Goal: Task Accomplishment & Management: Use online tool/utility

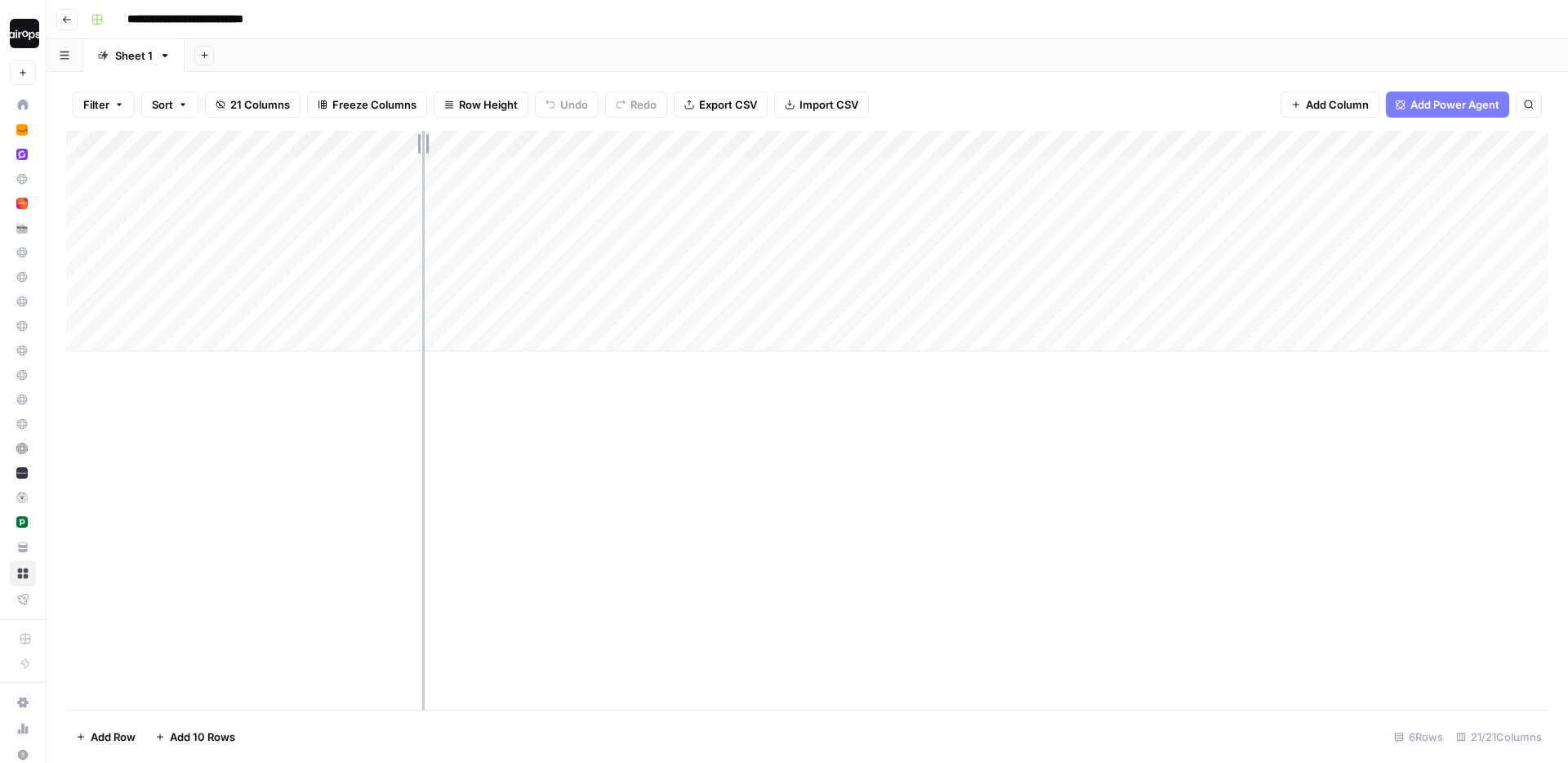
drag, startPoint x: 268, startPoint y: 140, endPoint x: 370, endPoint y: 149, distance: 102.4
click at [370, 149] on div "Add Column" at bounding box center [807, 241] width 1482 height 221
click at [481, 56] on div "Add Sheet" at bounding box center [876, 55] width 1384 height 32
click at [290, 228] on div "Add Column" at bounding box center [807, 241] width 1482 height 221
click at [290, 225] on div "Add Column" at bounding box center [807, 241] width 1482 height 221
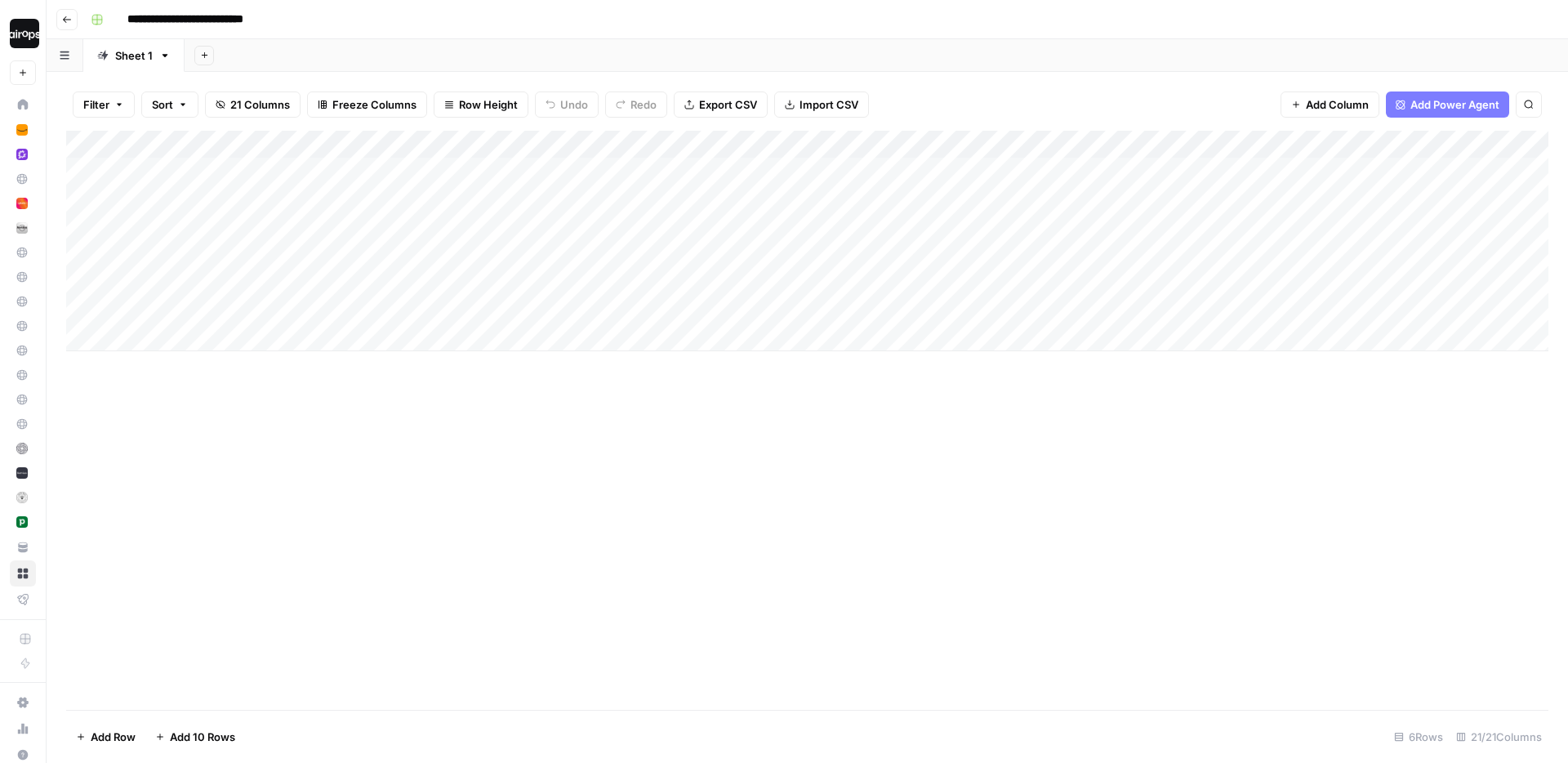
click at [295, 403] on div "Add Column" at bounding box center [807, 421] width 1482 height 579
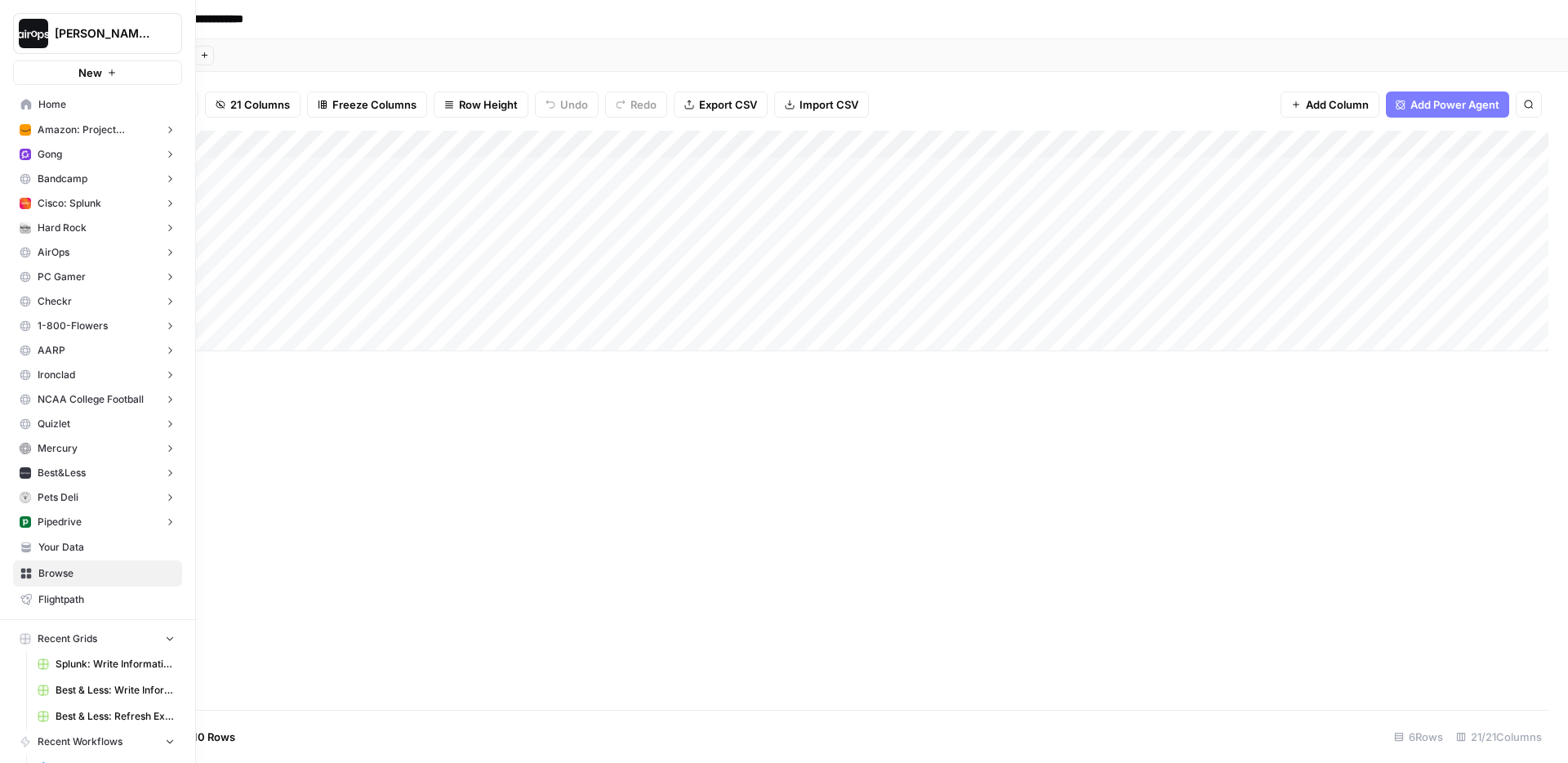
click at [70, 103] on span "Home" at bounding box center [107, 104] width 137 height 15
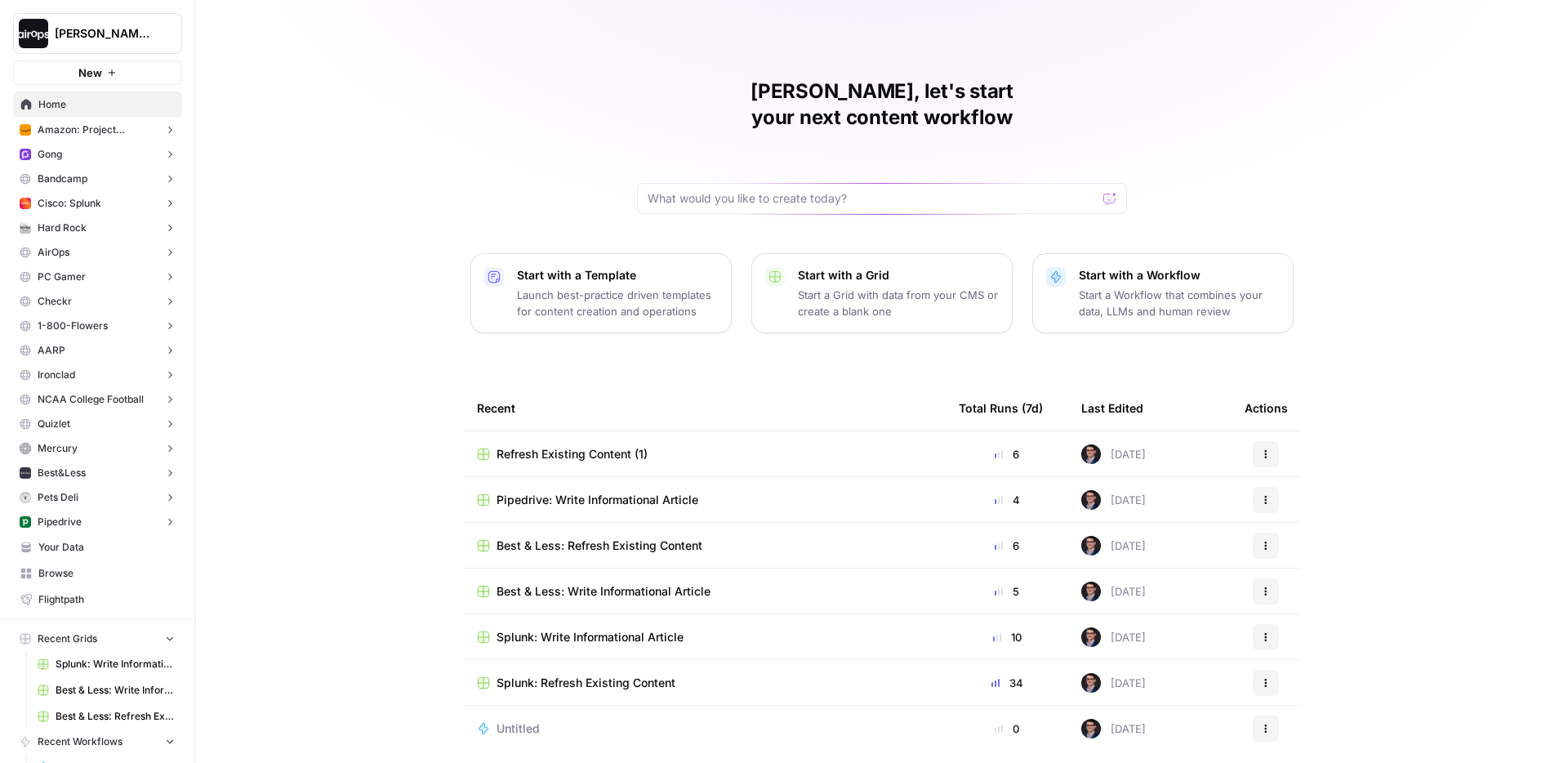
click at [573, 447] on span "Refresh Existing Content (1)" at bounding box center [572, 455] width 151 height 17
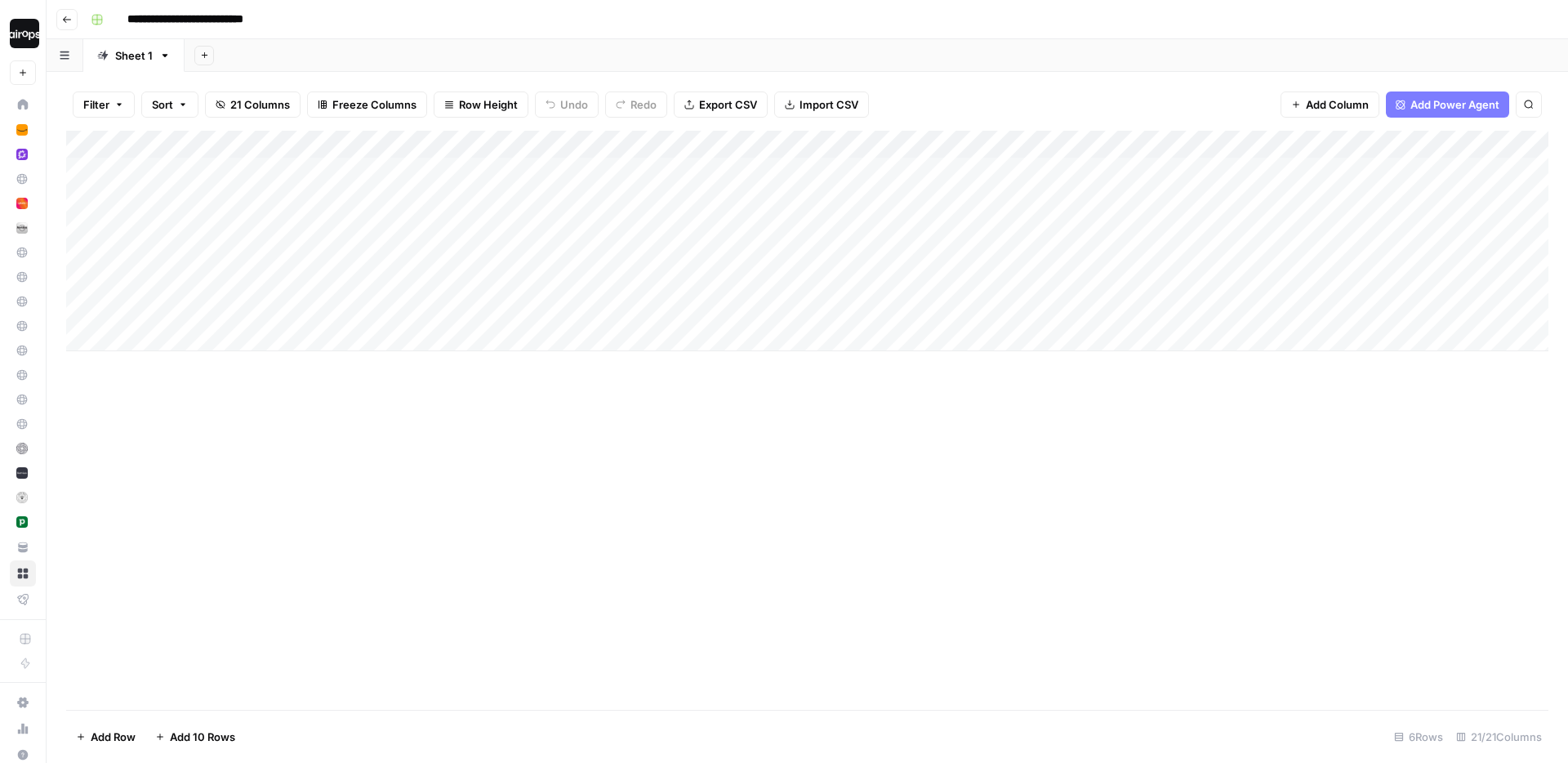
click at [126, 21] on input "**********" at bounding box center [204, 19] width 168 height 26
type input "**********"
click at [453, 61] on div "Add Sheet" at bounding box center [876, 55] width 1384 height 32
click at [675, 540] on div "Add Column" at bounding box center [807, 421] width 1482 height 579
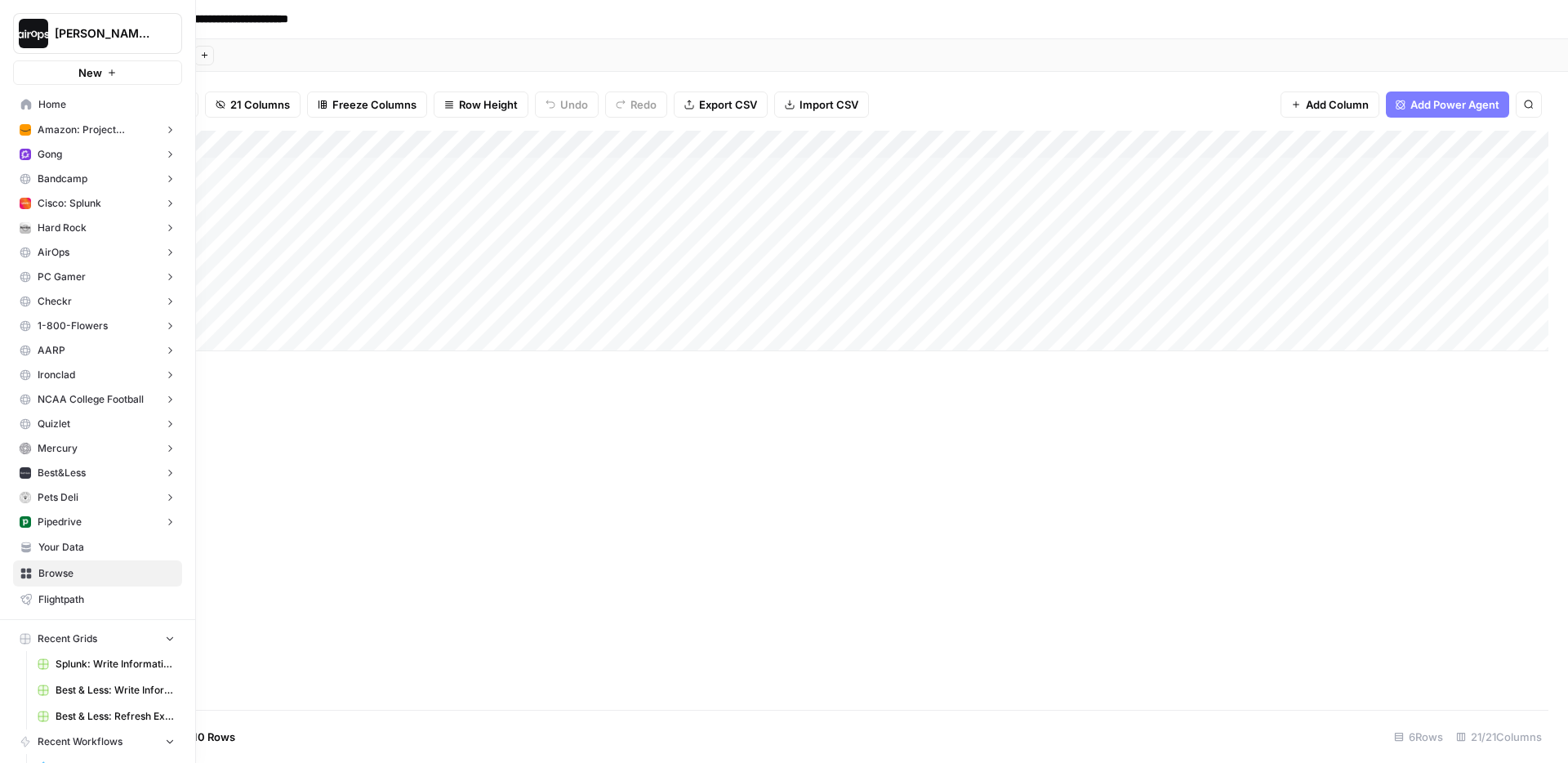
click at [80, 550] on span "Your Data" at bounding box center [107, 547] width 137 height 15
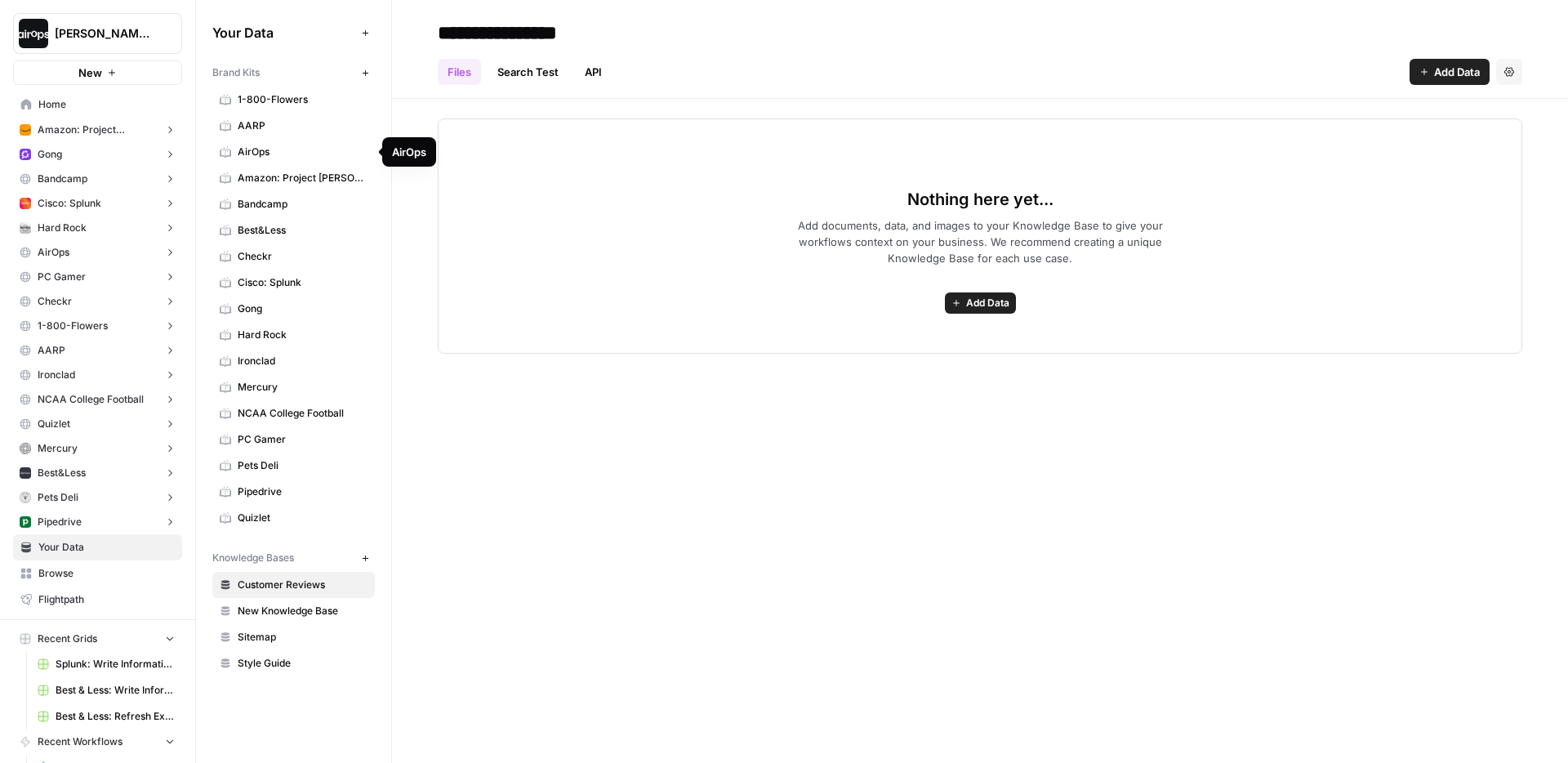
click at [417, 159] on div "AirOps" at bounding box center [409, 152] width 34 height 17
click at [415, 201] on div "Nothing here yet... Add documents, data, and images to your Knowledge Base to g…" at bounding box center [980, 226] width 1176 height 255
click at [415, 203] on div "Nothing here yet... Add documents, data, and images to your Knowledge Base to g…" at bounding box center [980, 226] width 1176 height 255
click at [415, 219] on div "Nothing here yet... Add documents, data, and images to your Knowledge Base to g…" at bounding box center [980, 226] width 1176 height 255
click at [416, 196] on div "Nothing here yet... Add documents, data, and images to your Knowledge Base to g…" at bounding box center [980, 226] width 1176 height 255
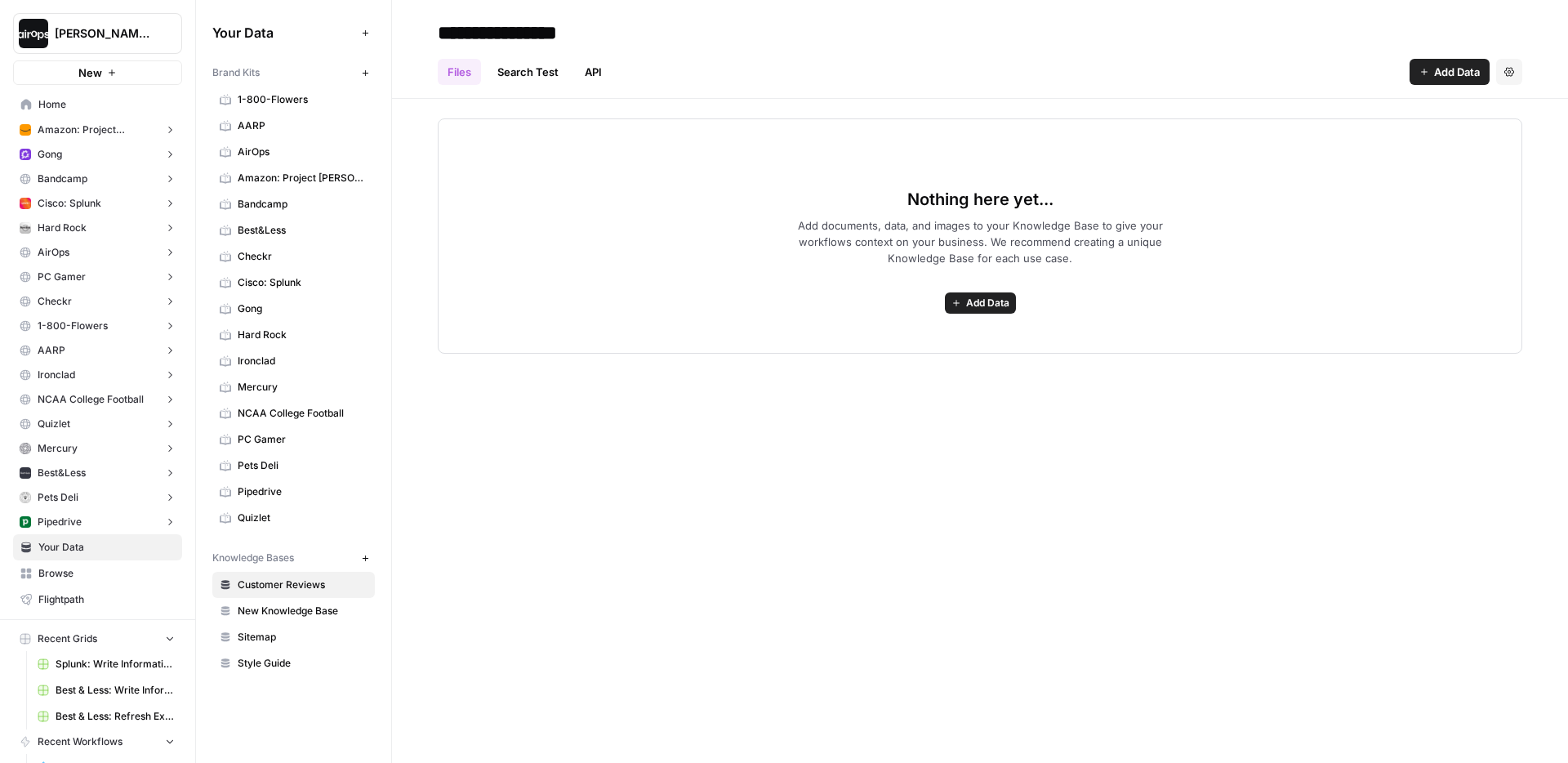
click at [411, 330] on div "Nothing here yet... Add documents, data, and images to your Knowledge Base to g…" at bounding box center [980, 226] width 1176 height 255
click at [96, 105] on span "Home" at bounding box center [107, 104] width 137 height 15
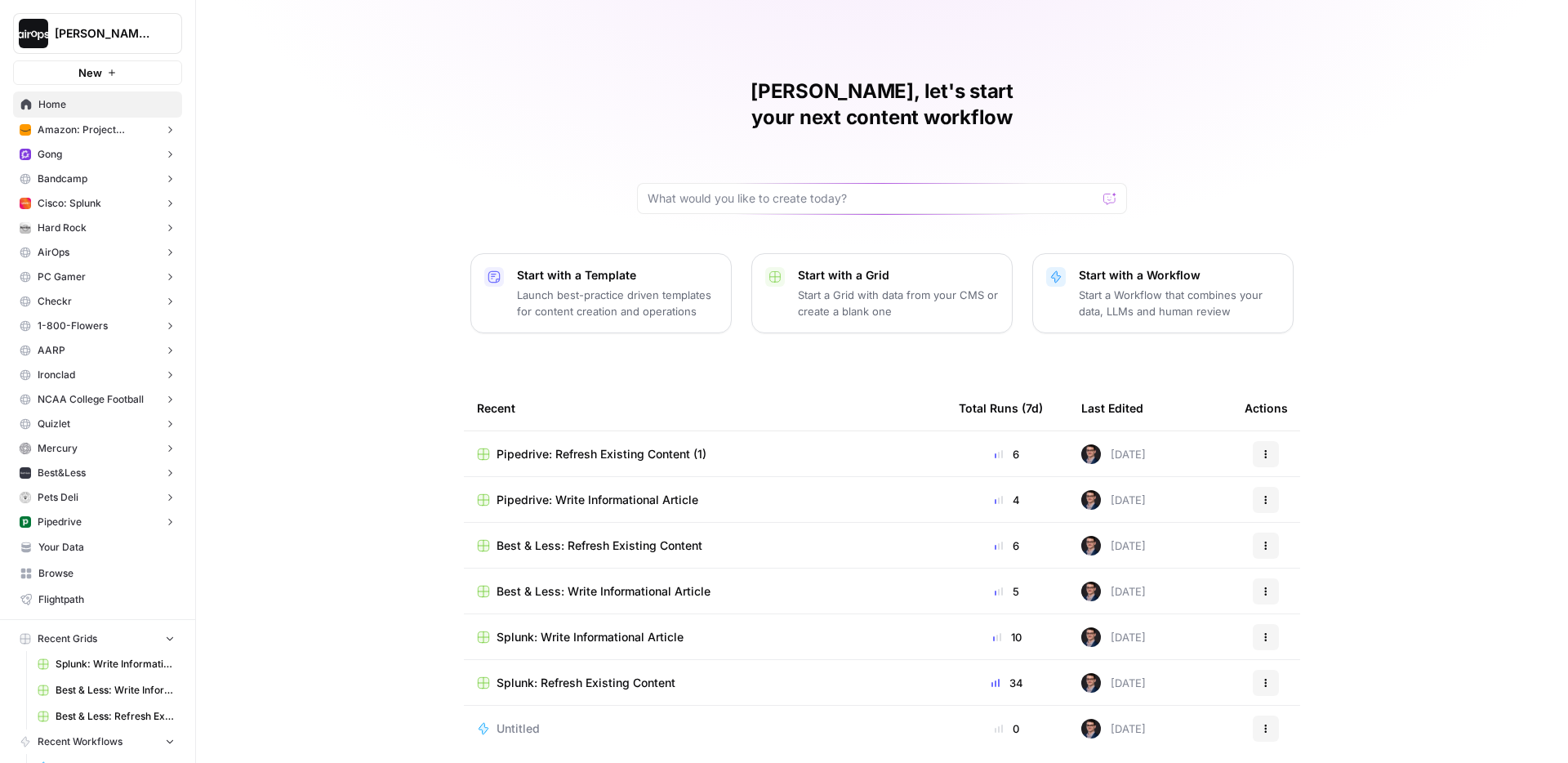
click at [429, 421] on div "Mike, let's start your next content workflow Start with a Template Launch best-…" at bounding box center [883, 388] width 1372 height 778
click at [428, 425] on div "Mike, let's start your next content workflow Start with a Template Launch best-…" at bounding box center [883, 388] width 1372 height 778
click at [448, 557] on div "Mike, let's start your next content workflow Start with a Template Launch best-…" at bounding box center [883, 388] width 1372 height 778
click at [397, 282] on div "Mike, let's start your next content workflow Start with a Template Launch best-…" at bounding box center [883, 388] width 1372 height 778
click at [402, 269] on div "Mike, let's start your next content workflow Start with a Template Launch best-…" at bounding box center [883, 388] width 1372 height 778
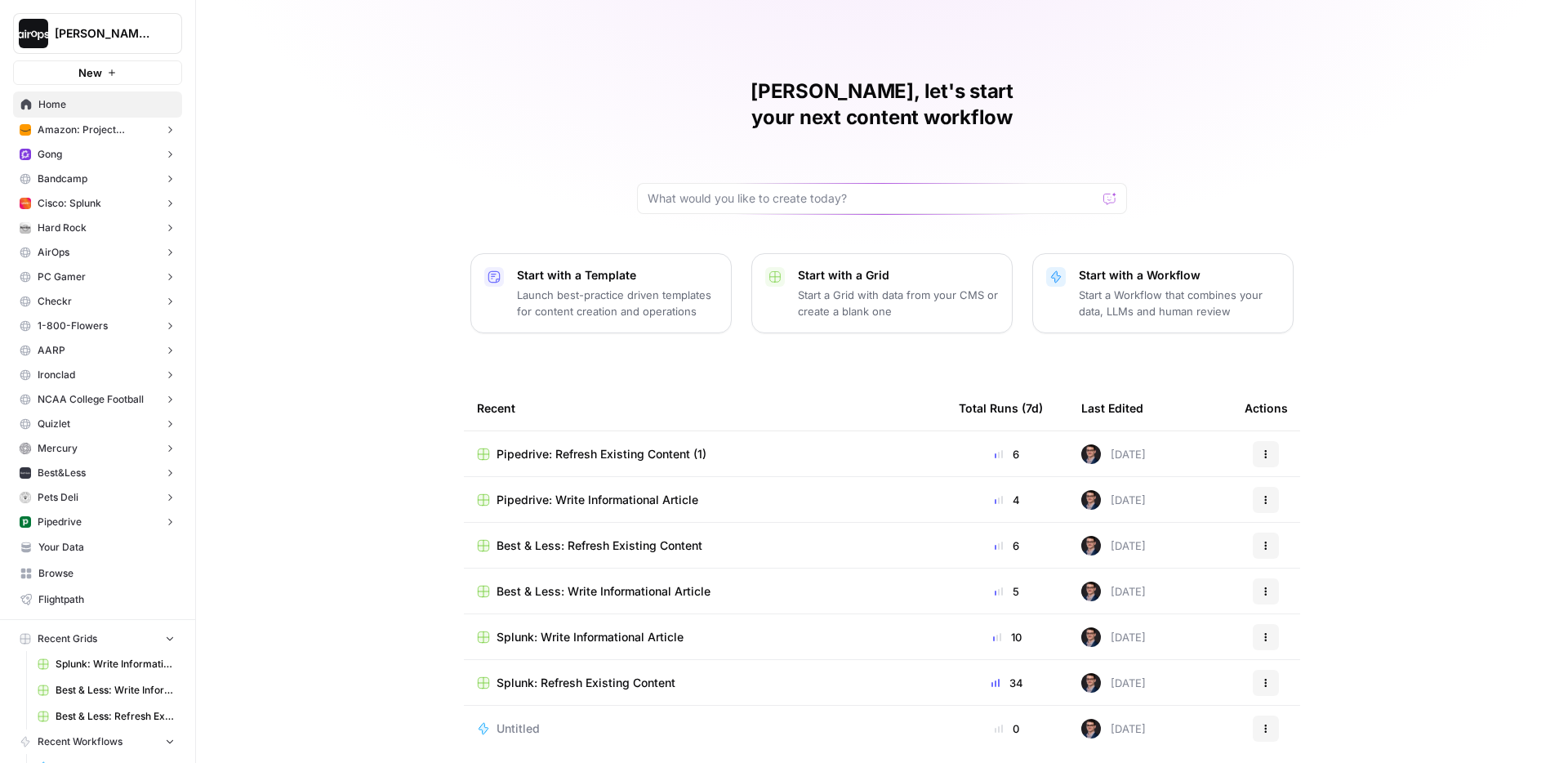
click at [442, 267] on div "Mike, let's start your next content workflow Start with a Template Launch best-…" at bounding box center [883, 388] width 1372 height 778
click at [329, 267] on div "Mike, let's start your next content workflow Start with a Template Launch best-…" at bounding box center [883, 388] width 1372 height 778
click at [212, 268] on div "Mike, let's start your next content workflow Start with a Template Launch best-…" at bounding box center [883, 388] width 1372 height 778
click at [575, 492] on span "Pipedrive: Write Informational Article" at bounding box center [597, 500] width 202 height 17
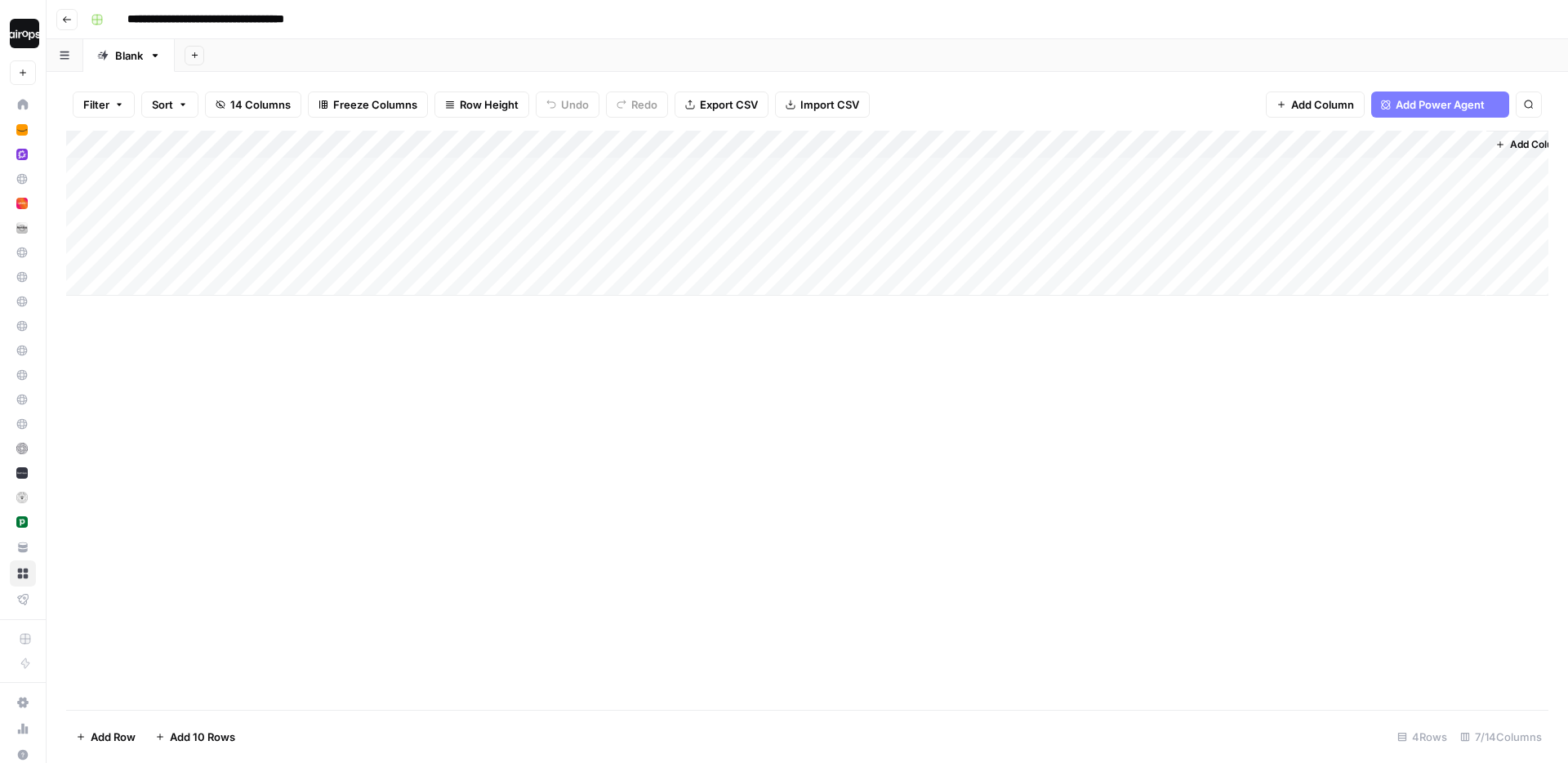
click at [668, 35] on header "**********" at bounding box center [807, 19] width 1522 height 40
click at [567, 197] on div "Add Column" at bounding box center [807, 213] width 1482 height 165
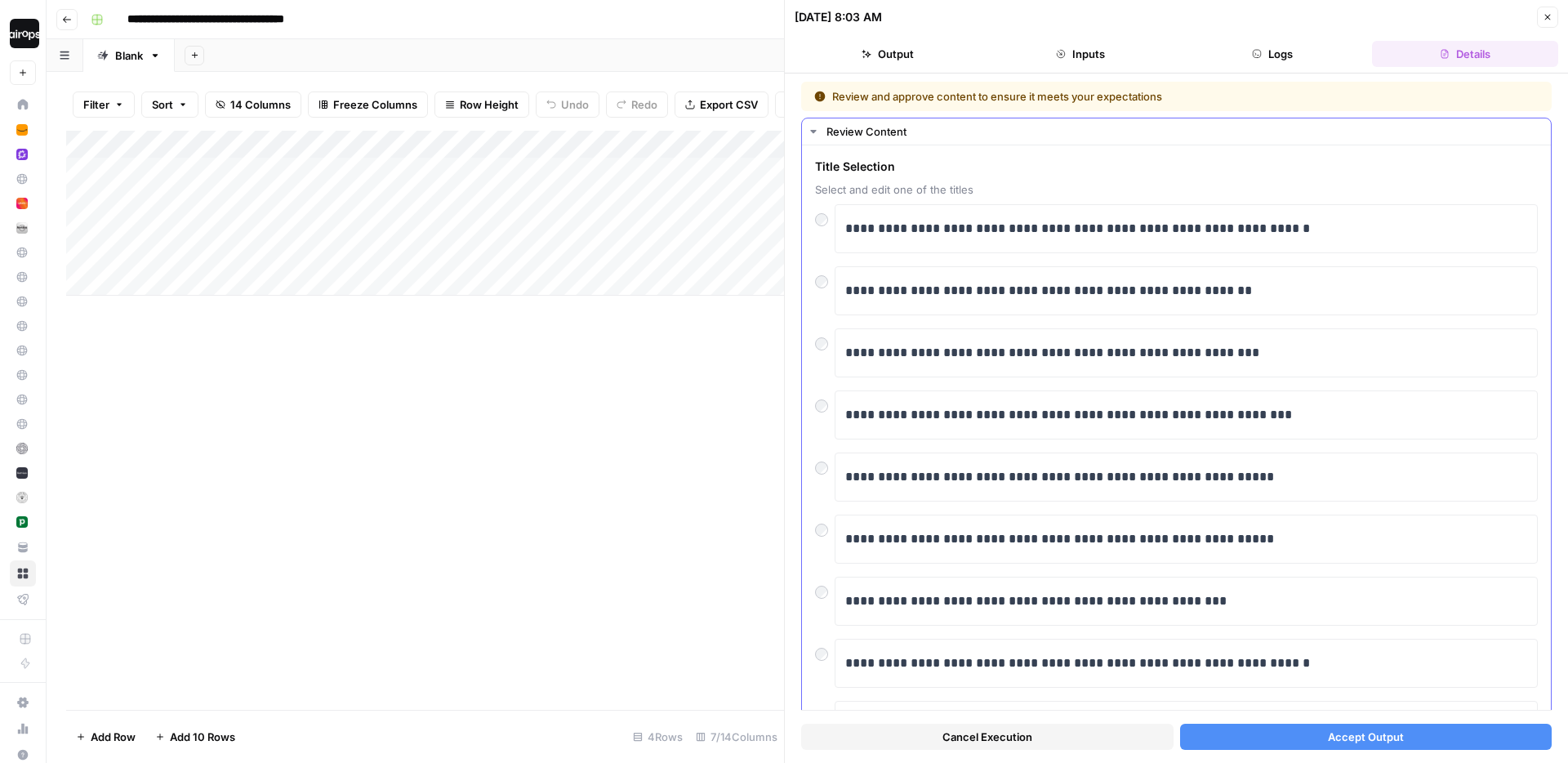
click at [825, 352] on div "**********" at bounding box center [1177, 352] width 723 height 49
click at [1292, 730] on button "Accept Output" at bounding box center [1367, 737] width 373 height 26
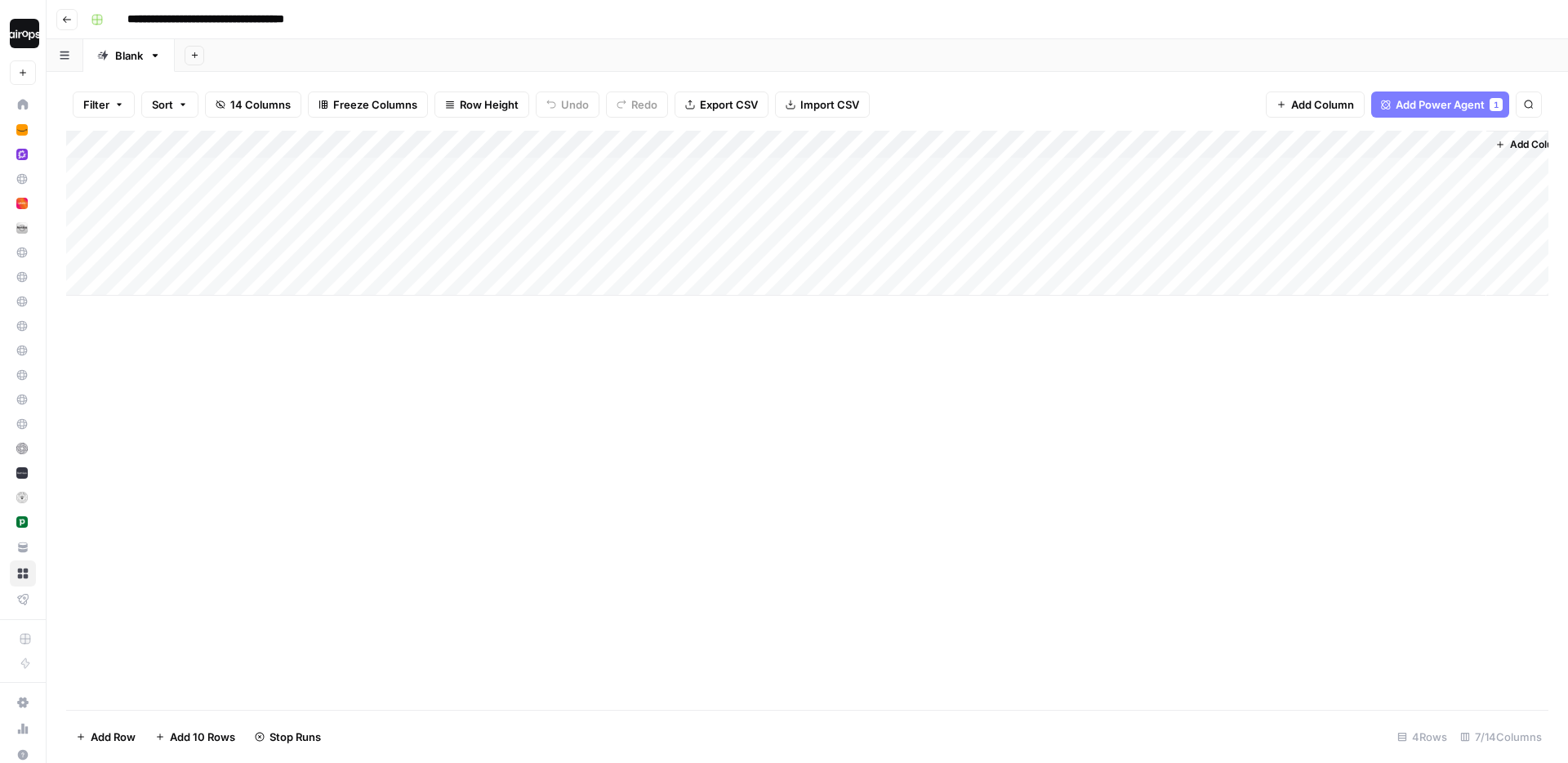
click at [567, 253] on div "Add Column" at bounding box center [807, 213] width 1482 height 165
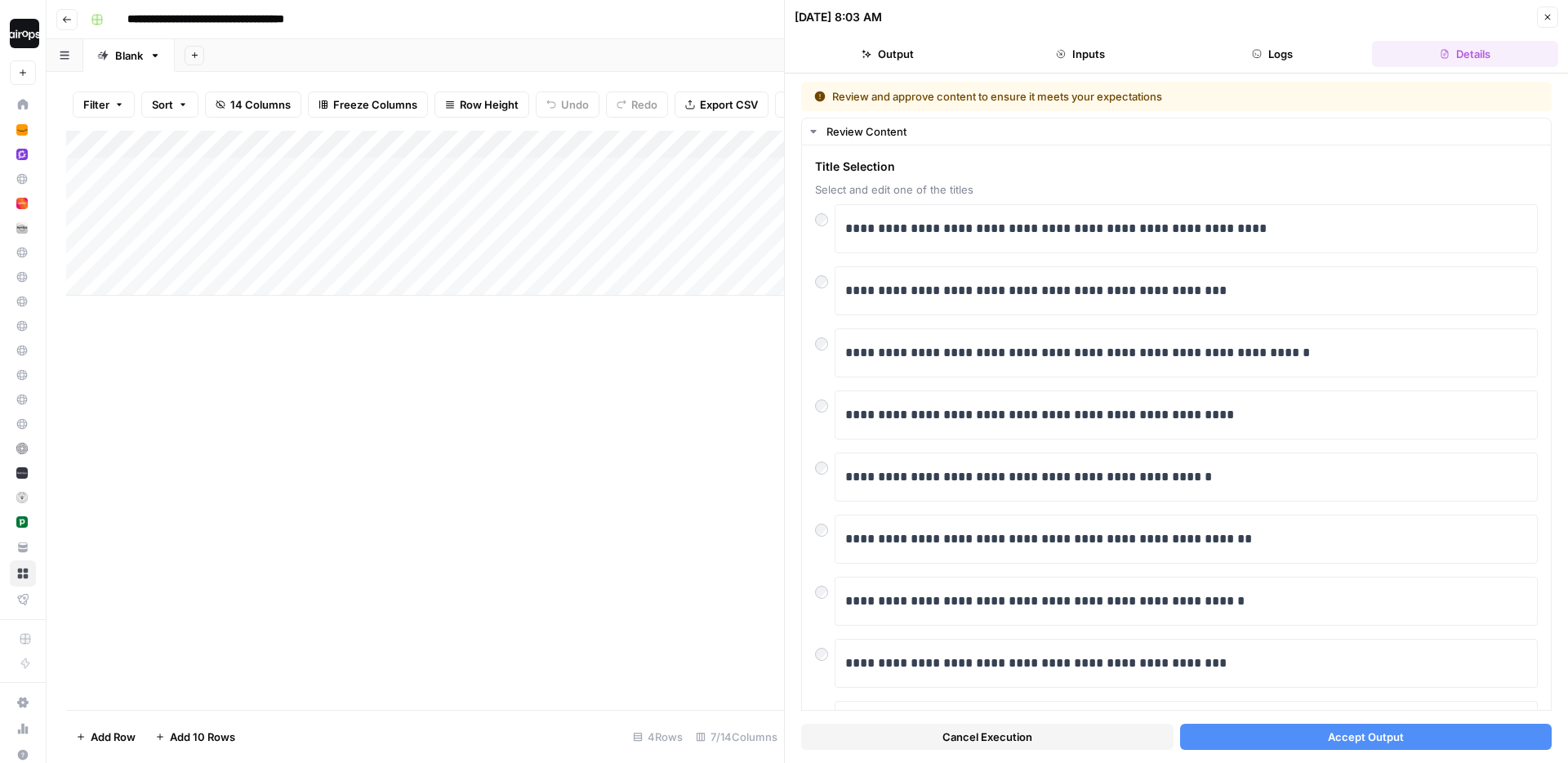
click at [1253, 739] on button "Accept Output" at bounding box center [1367, 737] width 373 height 26
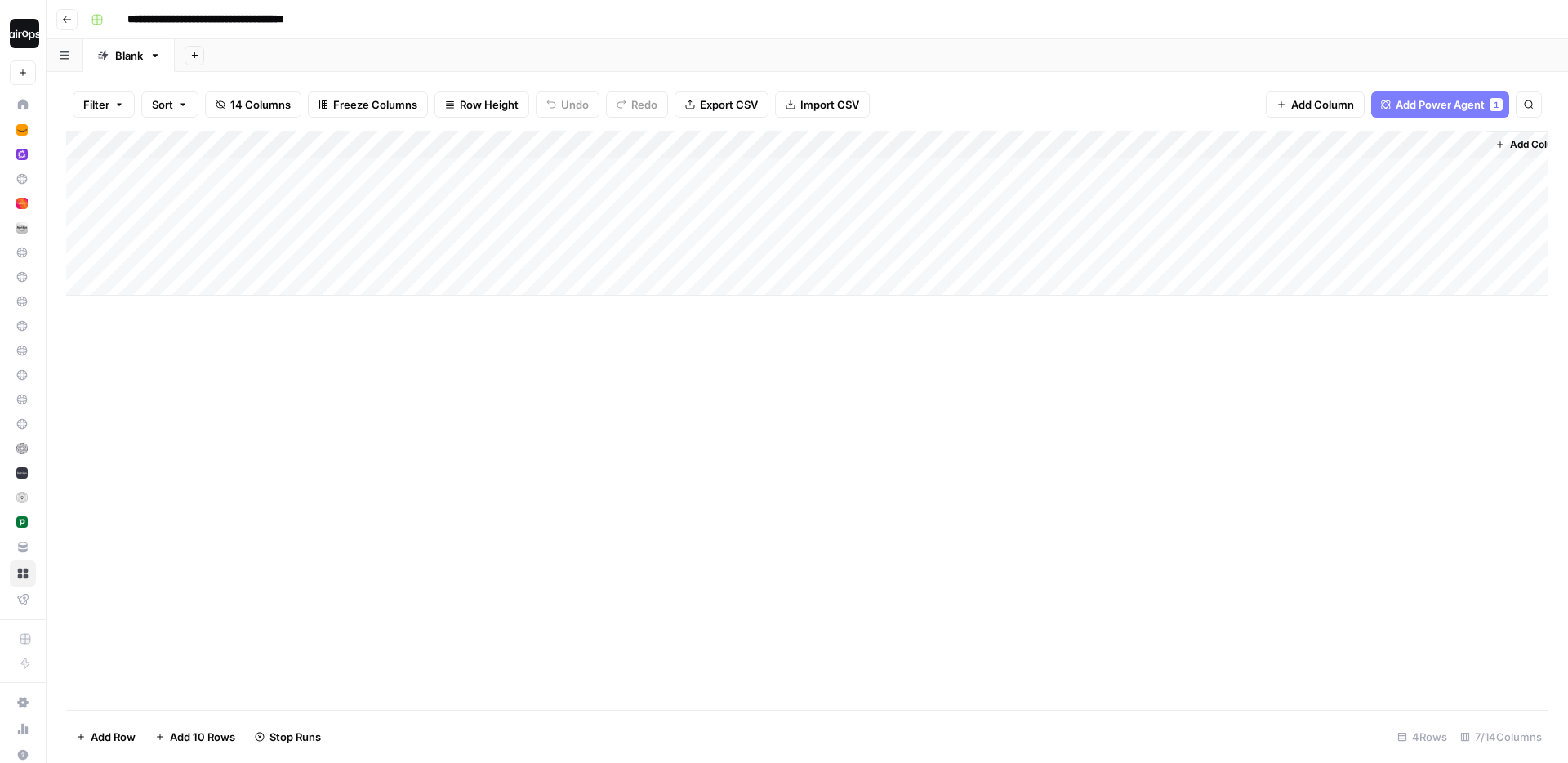
click at [1455, 26] on div "**********" at bounding box center [817, 19] width 1467 height 26
click at [752, 54] on div "Add Sheet" at bounding box center [872, 55] width 1394 height 32
click at [465, 45] on div "Add Sheet" at bounding box center [872, 55] width 1394 height 32
click at [469, 40] on div "Add Sheet" at bounding box center [872, 55] width 1394 height 32
click at [461, 53] on div "Add Sheet" at bounding box center [872, 55] width 1394 height 32
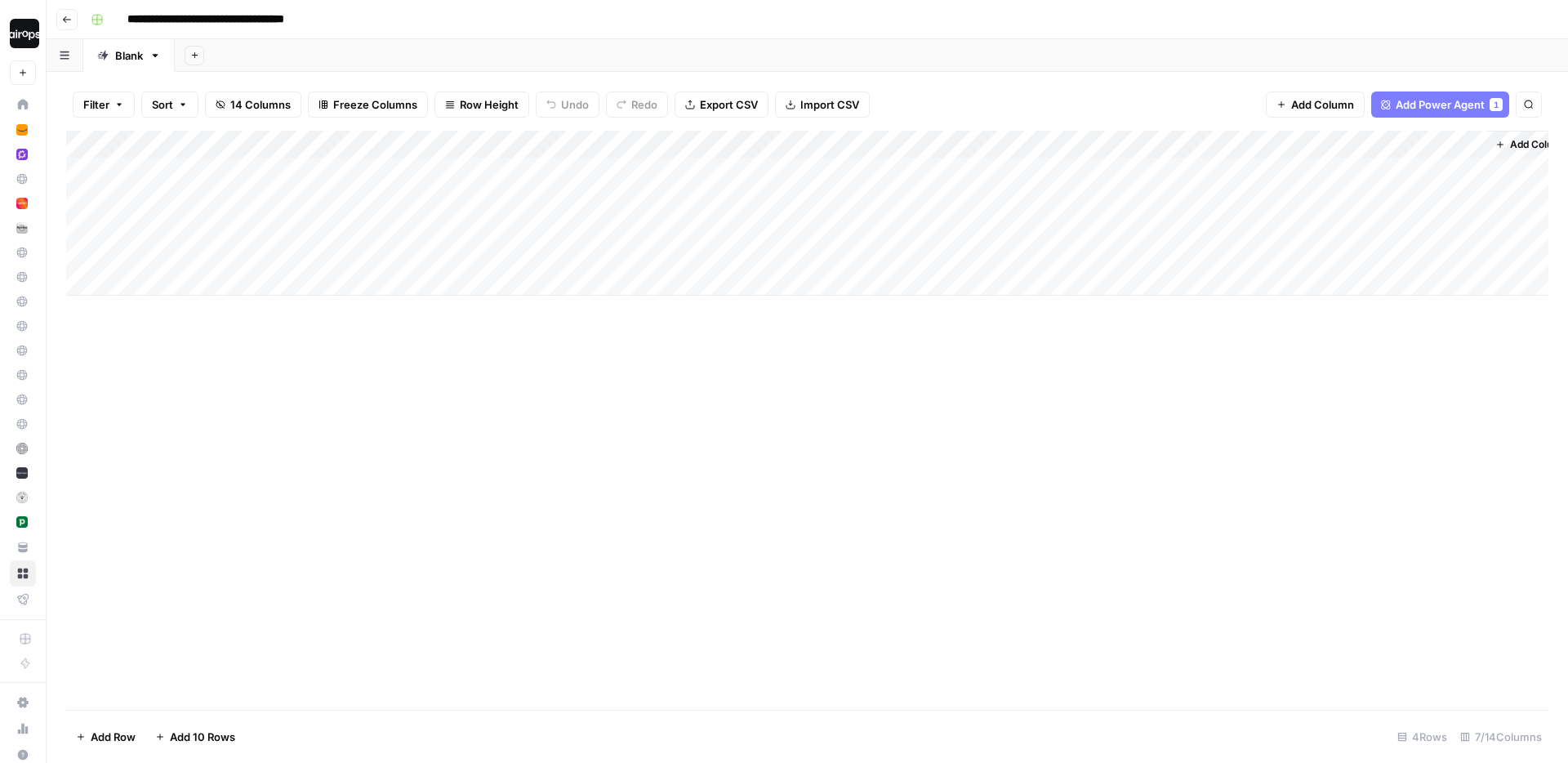
click at [428, 54] on div "Add Sheet" at bounding box center [872, 55] width 1394 height 32
click at [254, 49] on div "Add Sheet" at bounding box center [872, 55] width 1394 height 32
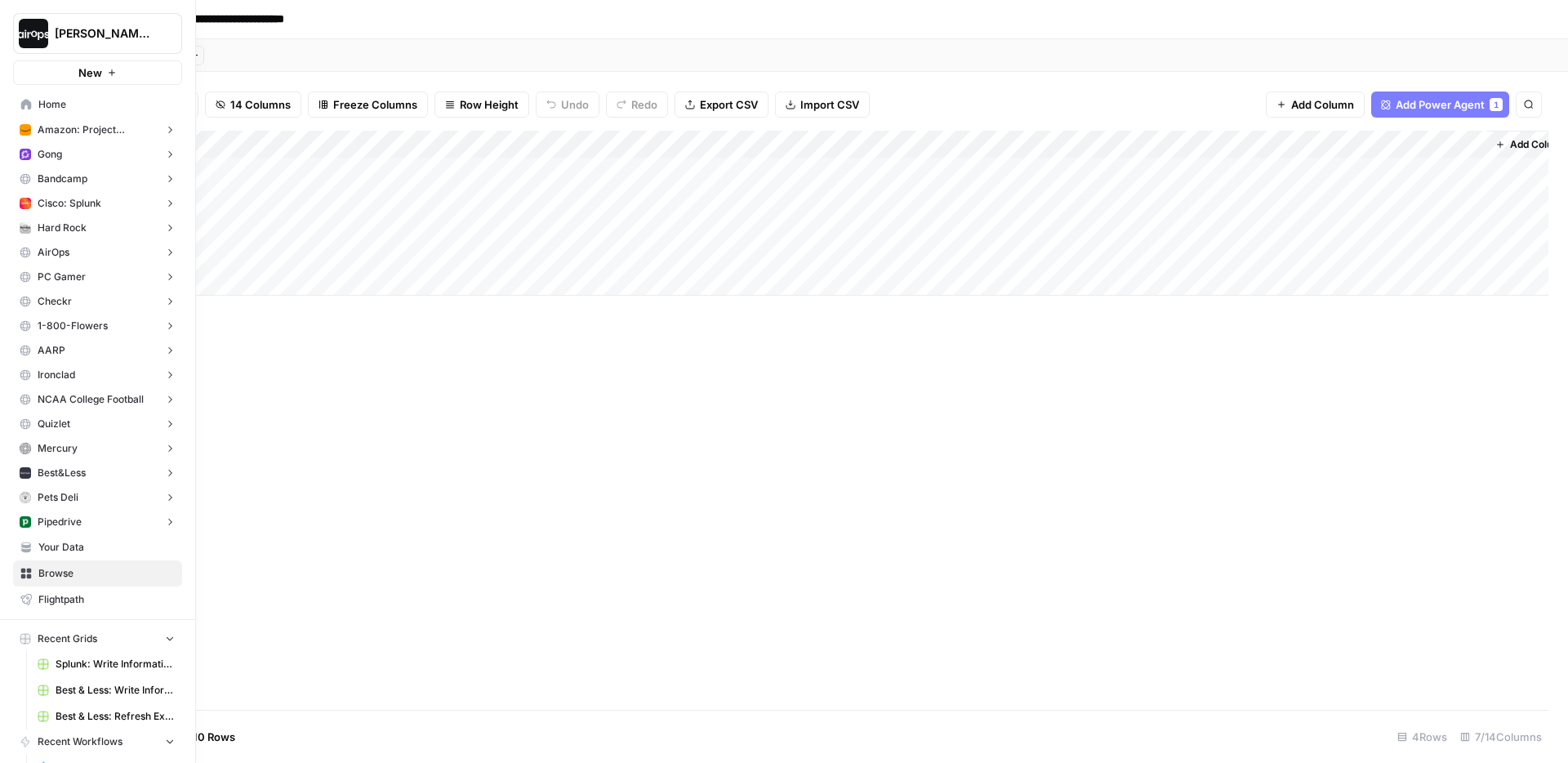
scroll to position [83, 0]
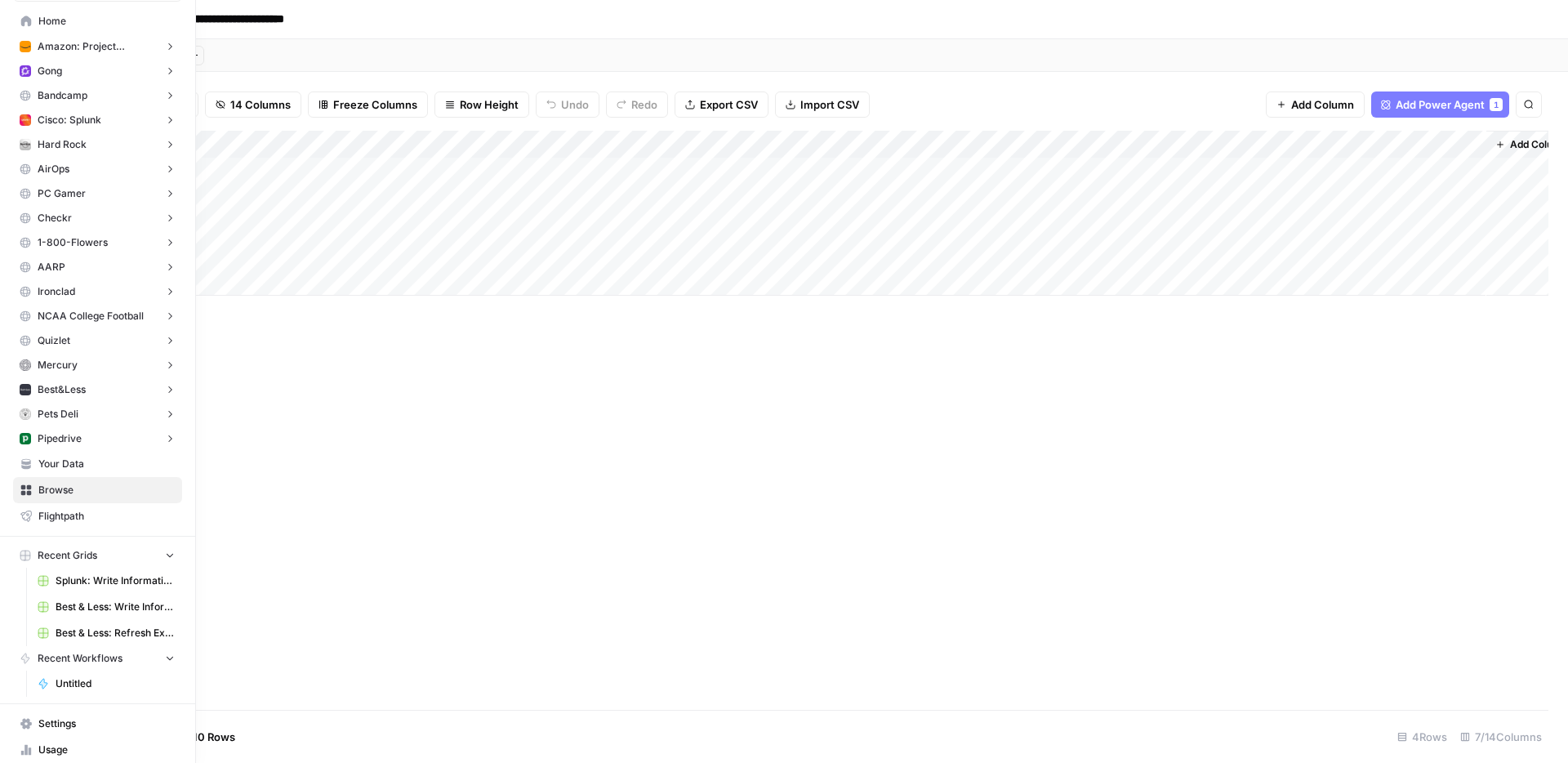
click at [170, 554] on icon "button" at bounding box center [170, 554] width 11 height 11
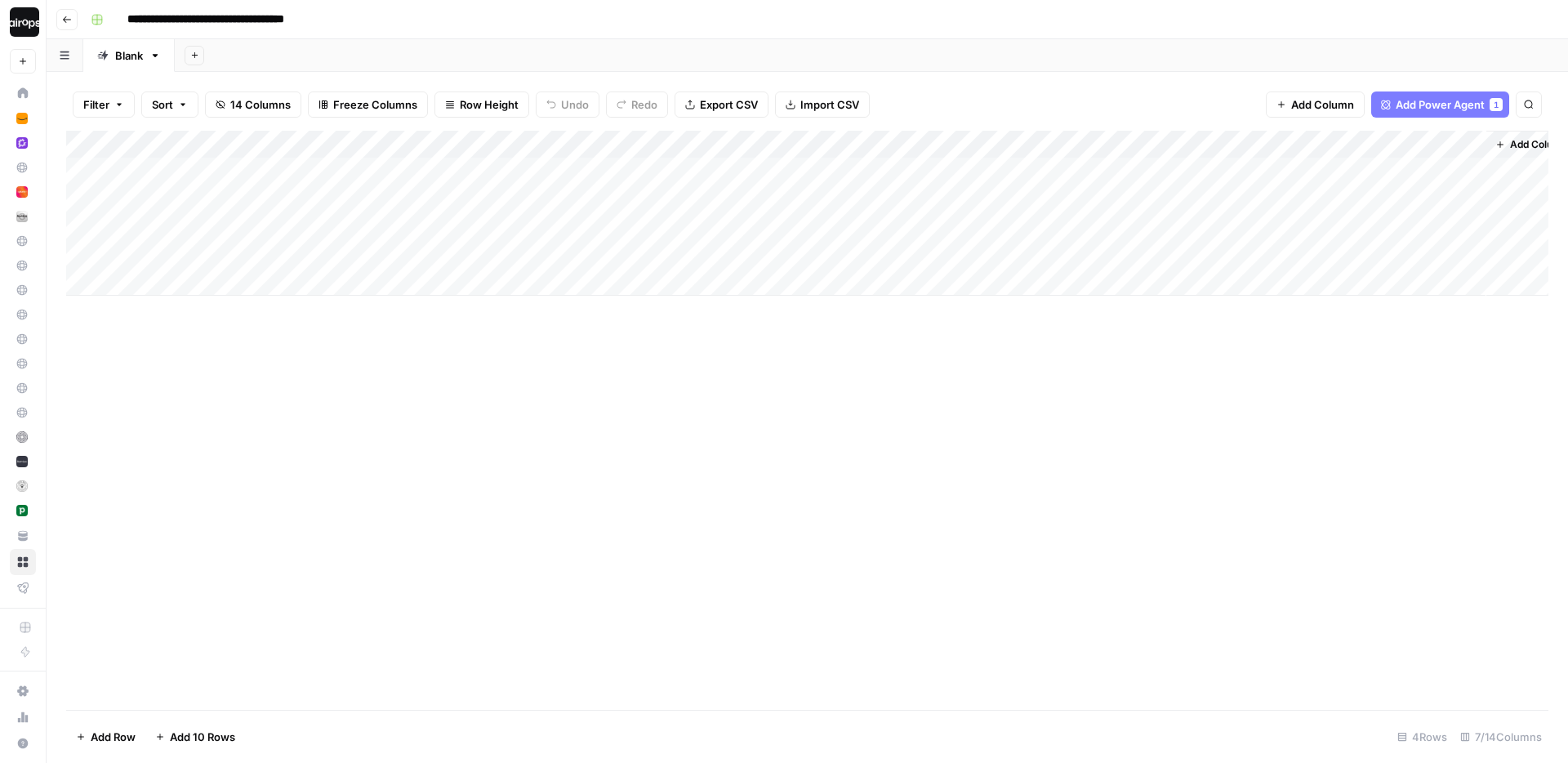
scroll to position [11, 0]
click at [552, 50] on div "Add Sheet" at bounding box center [872, 55] width 1394 height 32
click at [934, 94] on div "Filter Sort 14 Columns Freeze Columns Row Height Undo Redo Export CSV Import CS…" at bounding box center [807, 104] width 1482 height 53
click at [924, 75] on div "Filter Sort 14 Columns Freeze Columns Row Height Undo Redo Export CSV Import CS…" at bounding box center [807, 417] width 1522 height 691
click at [361, 58] on div "Add Sheet" at bounding box center [872, 55] width 1394 height 32
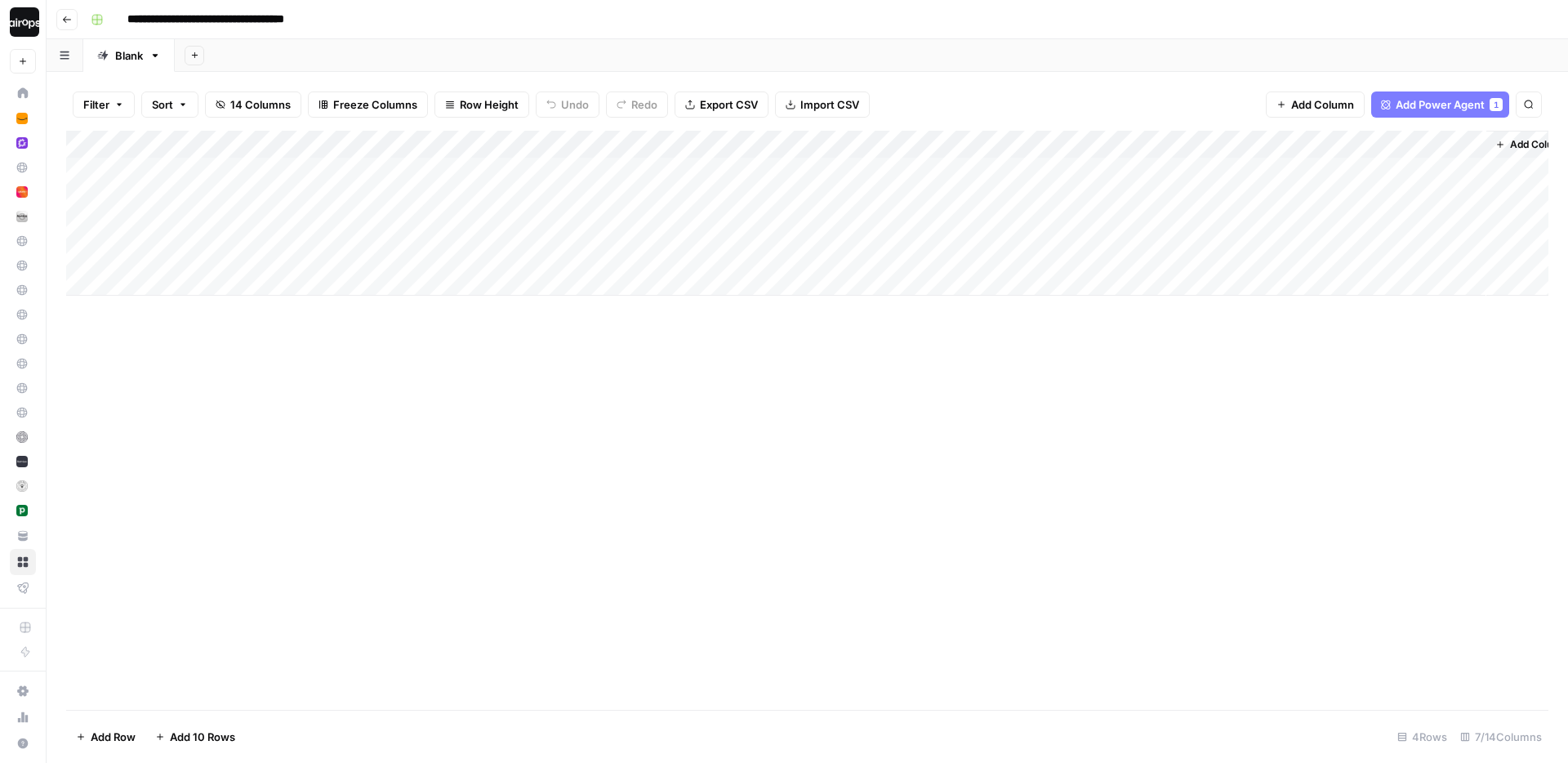
click at [903, 70] on div "Add Sheet" at bounding box center [872, 55] width 1394 height 32
click at [899, 91] on div "Filter Sort 14 Columns Freeze Columns Row Height Undo Redo Export CSV Import CS…" at bounding box center [807, 104] width 1482 height 53
click at [624, 52] on div "Add Sheet" at bounding box center [872, 55] width 1394 height 32
click at [831, 50] on div "Add Sheet" at bounding box center [872, 55] width 1394 height 32
click at [1109, 49] on div "Add Sheet" at bounding box center [872, 55] width 1394 height 32
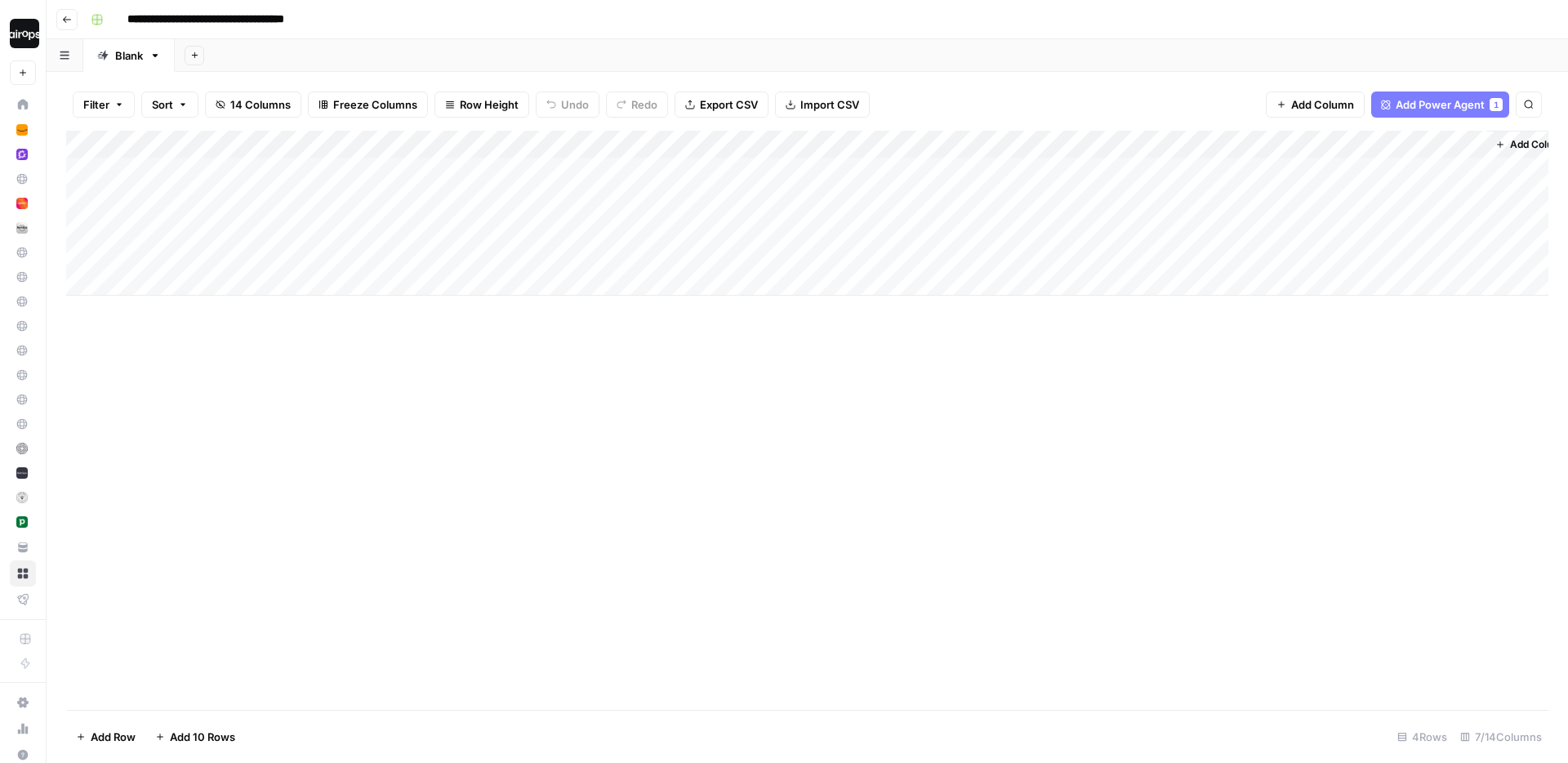
click at [1398, 52] on div "Add Sheet" at bounding box center [872, 55] width 1394 height 32
click at [1551, 53] on div "Add Sheet" at bounding box center [872, 55] width 1394 height 32
click at [1550, 17] on div "**********" at bounding box center [817, 19] width 1467 height 26
click at [1256, 20] on div "**********" at bounding box center [817, 19] width 1467 height 26
click at [934, 18] on div "**********" at bounding box center [817, 19] width 1467 height 26
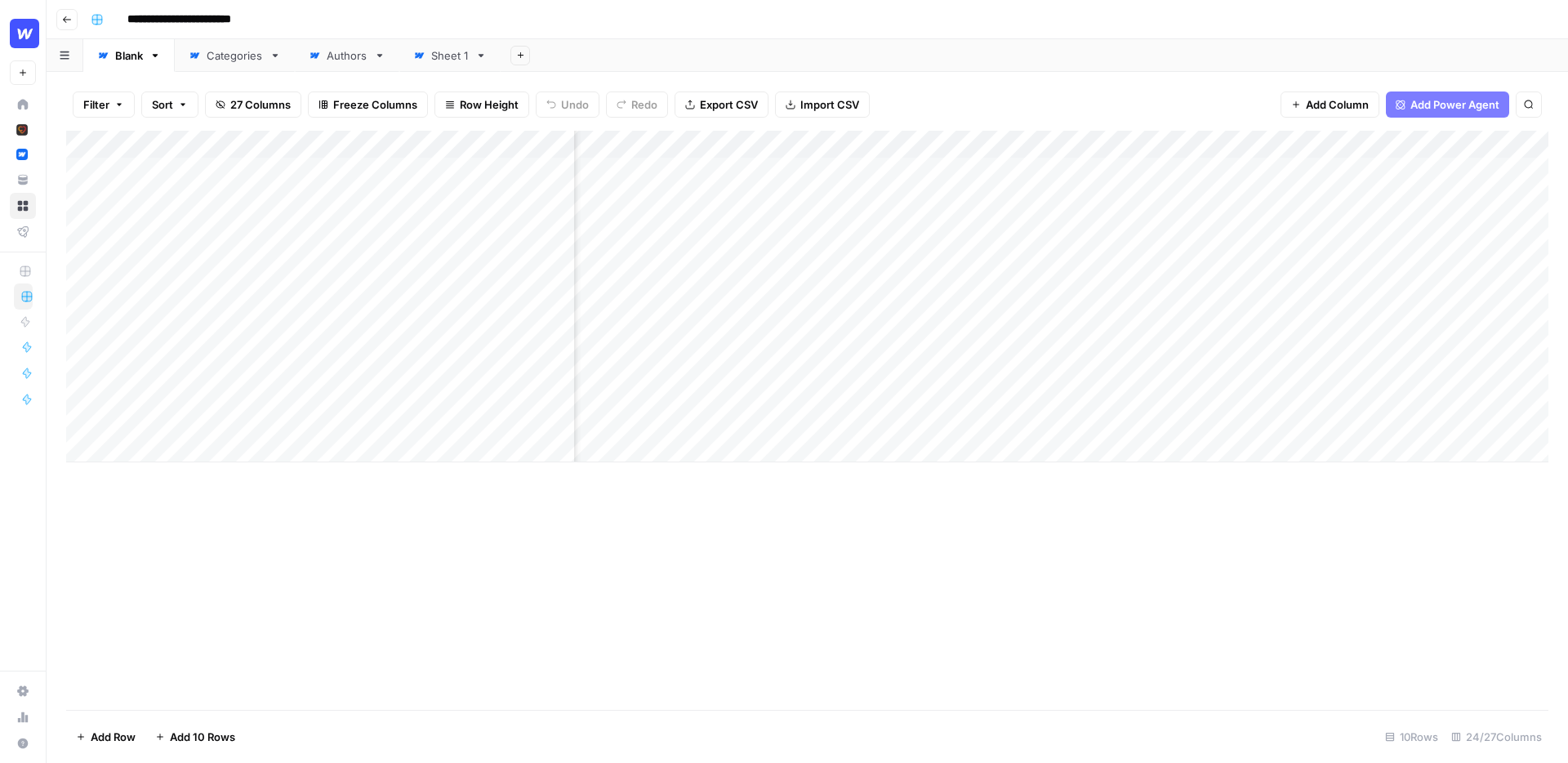
scroll to position [0, 339]
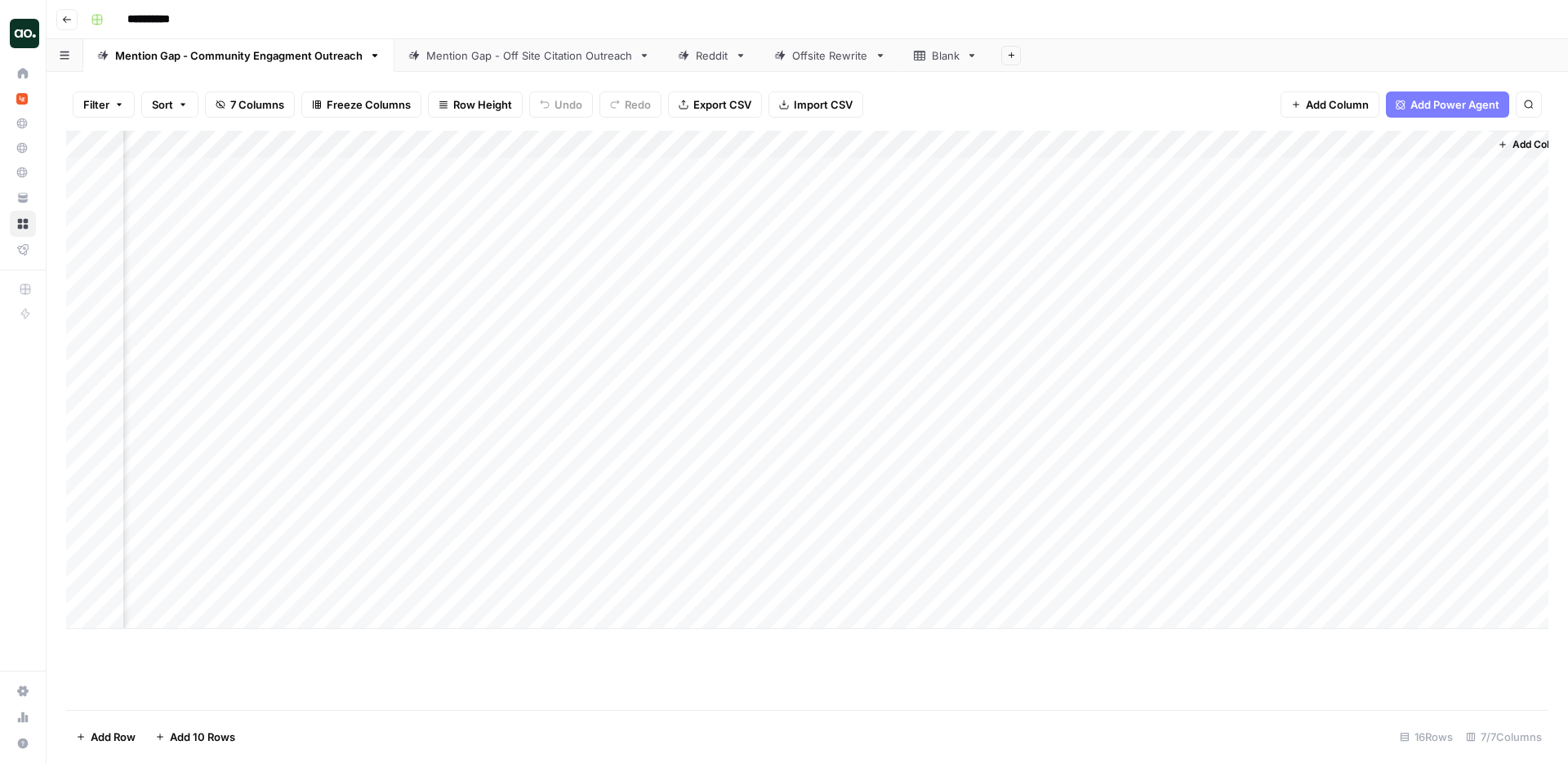
scroll to position [0, 922]
drag, startPoint x: 1130, startPoint y: 165, endPoint x: 1087, endPoint y: 576, distance: 413.2
click at [1087, 576] on div "Add Column" at bounding box center [807, 380] width 1482 height 498
click at [1424, 199] on div "Add Column" at bounding box center [807, 380] width 1482 height 498
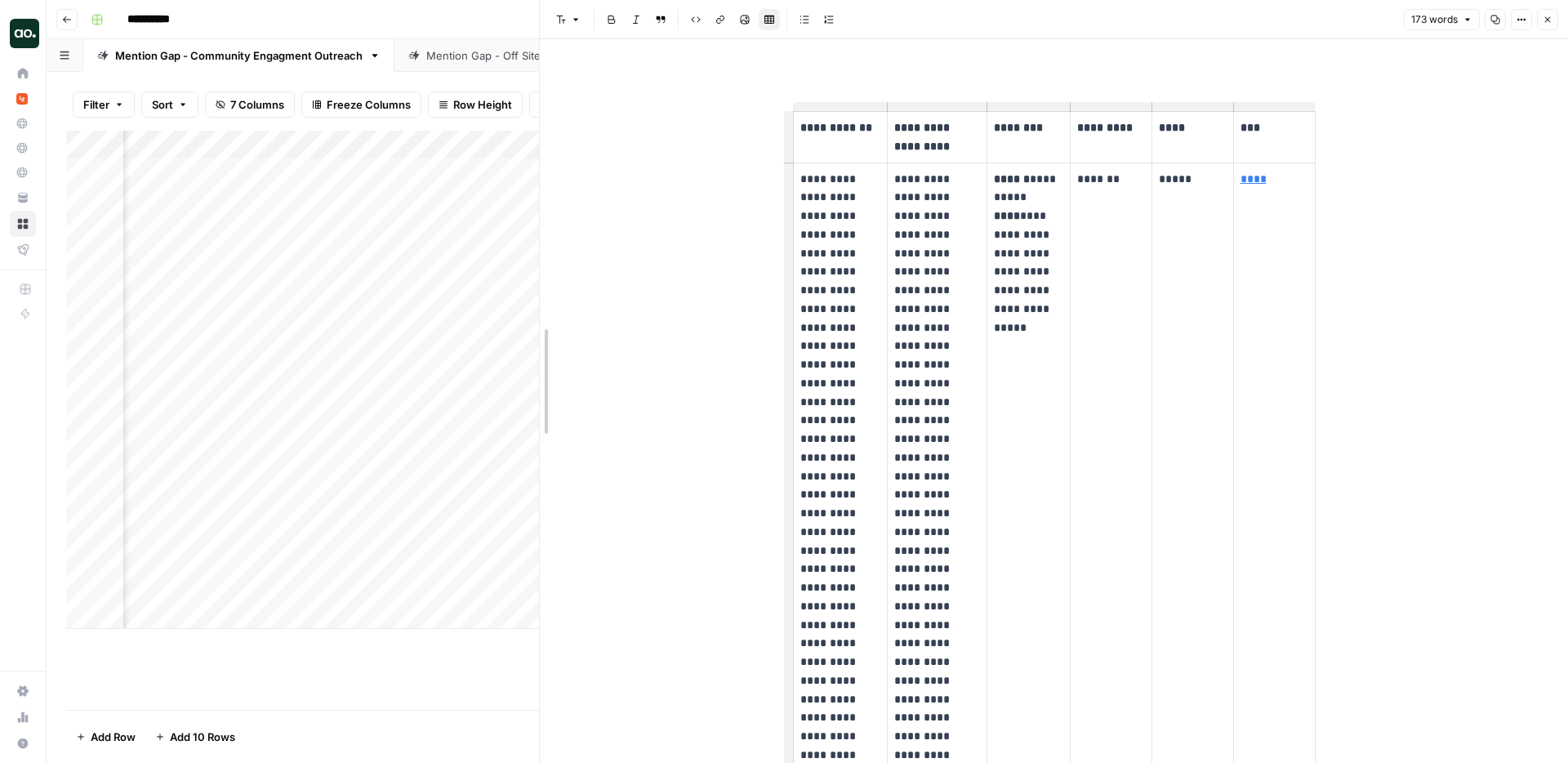
drag, startPoint x: 957, startPoint y: 352, endPoint x: 536, endPoint y: 353, distance: 421.0
click at [1354, 18] on div "Font style Bold Italic Block quote Code block Link Image Insert Table Bulleted …" at bounding box center [972, 19] width 854 height 21
click at [1549, 19] on icon "button" at bounding box center [1548, 19] width 10 height 10
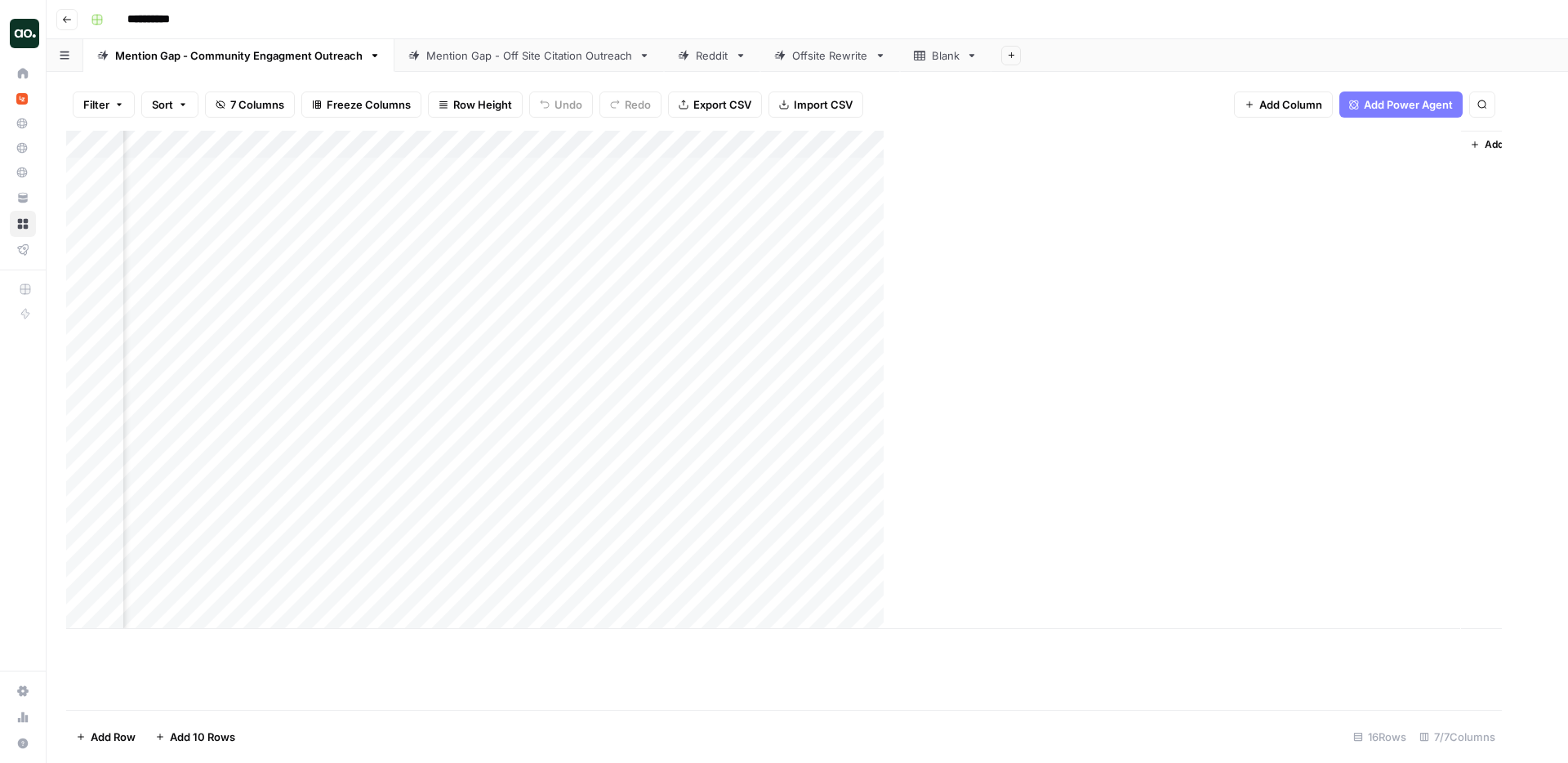
scroll to position [0, 903]
click at [1100, 92] on div "Filter Sort 7 Columns Freeze Columns Row Height Undo Redo Export CSV Import CSV…" at bounding box center [807, 104] width 1482 height 53
